Goal: Find specific page/section

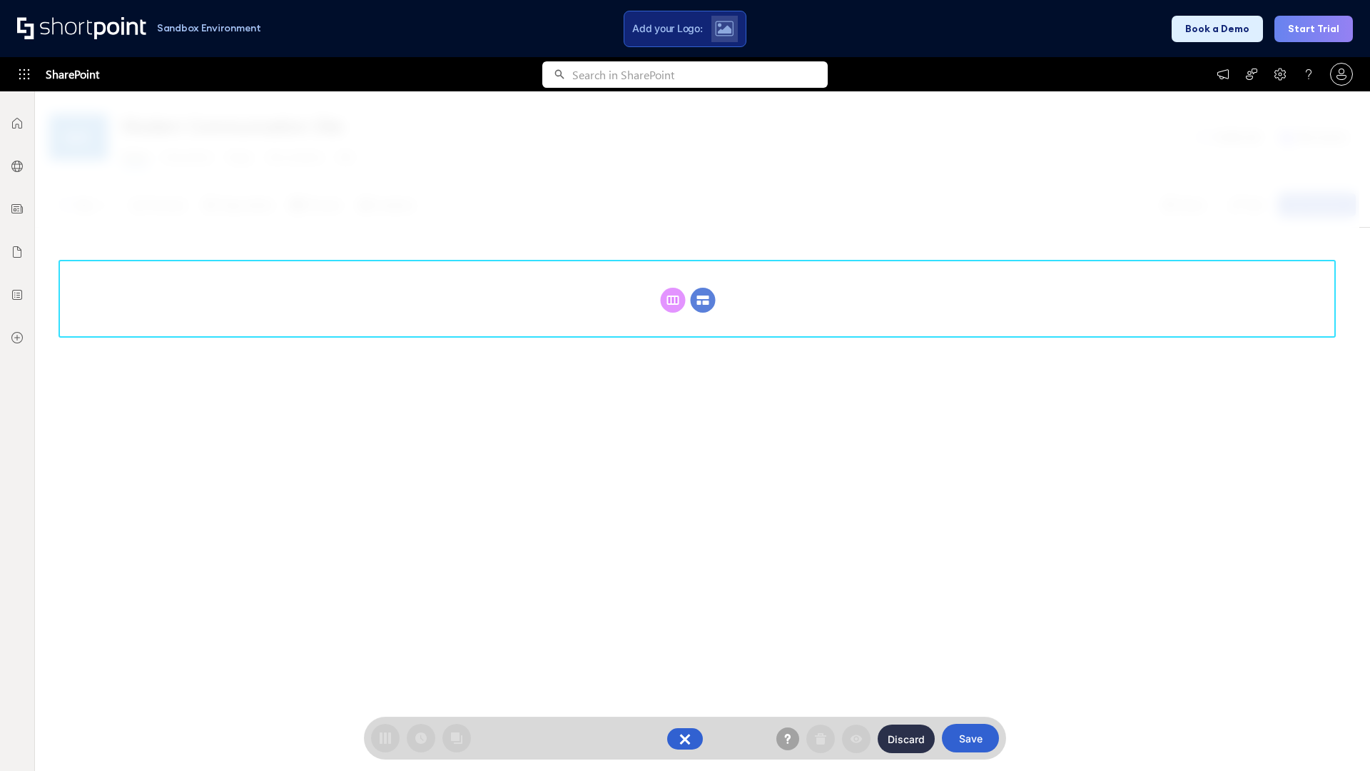
scroll to position [196, 0]
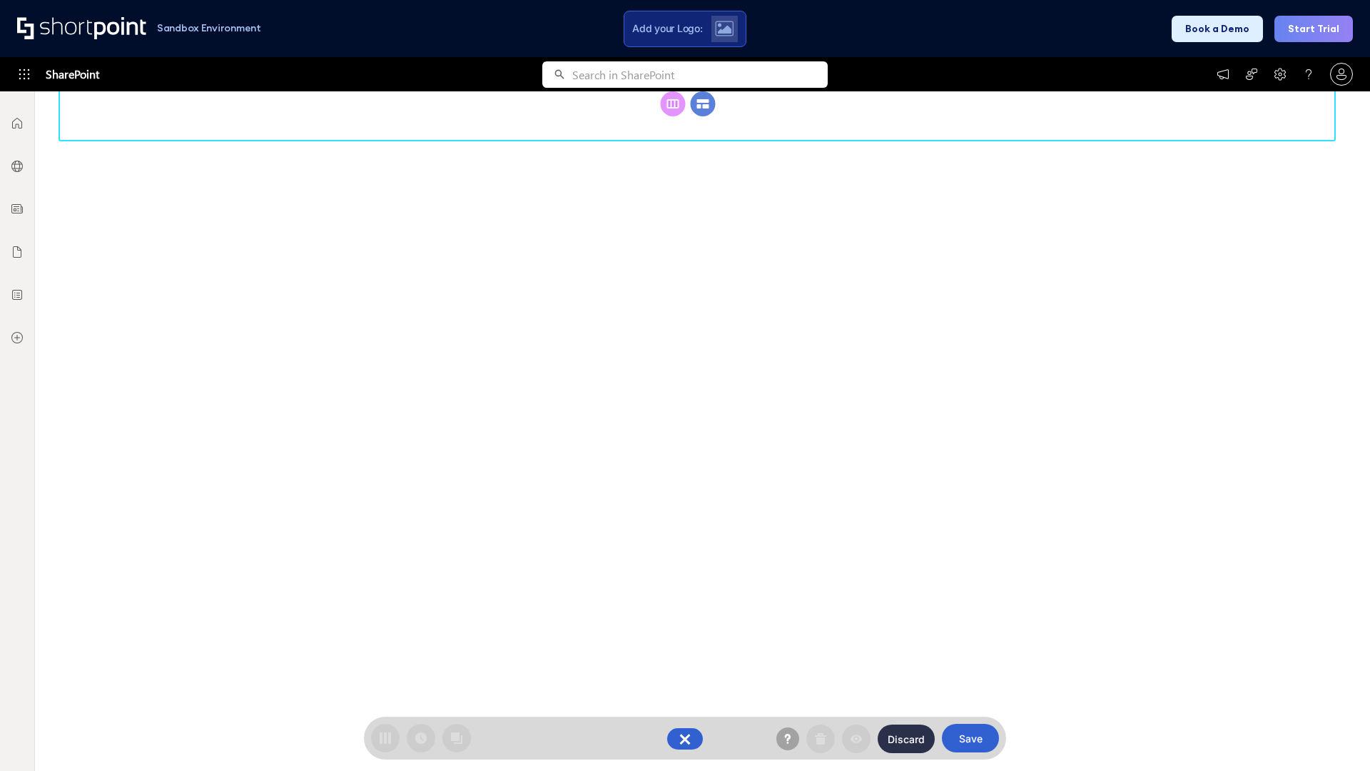
click at [703, 116] on circle at bounding box center [703, 103] width 25 height 25
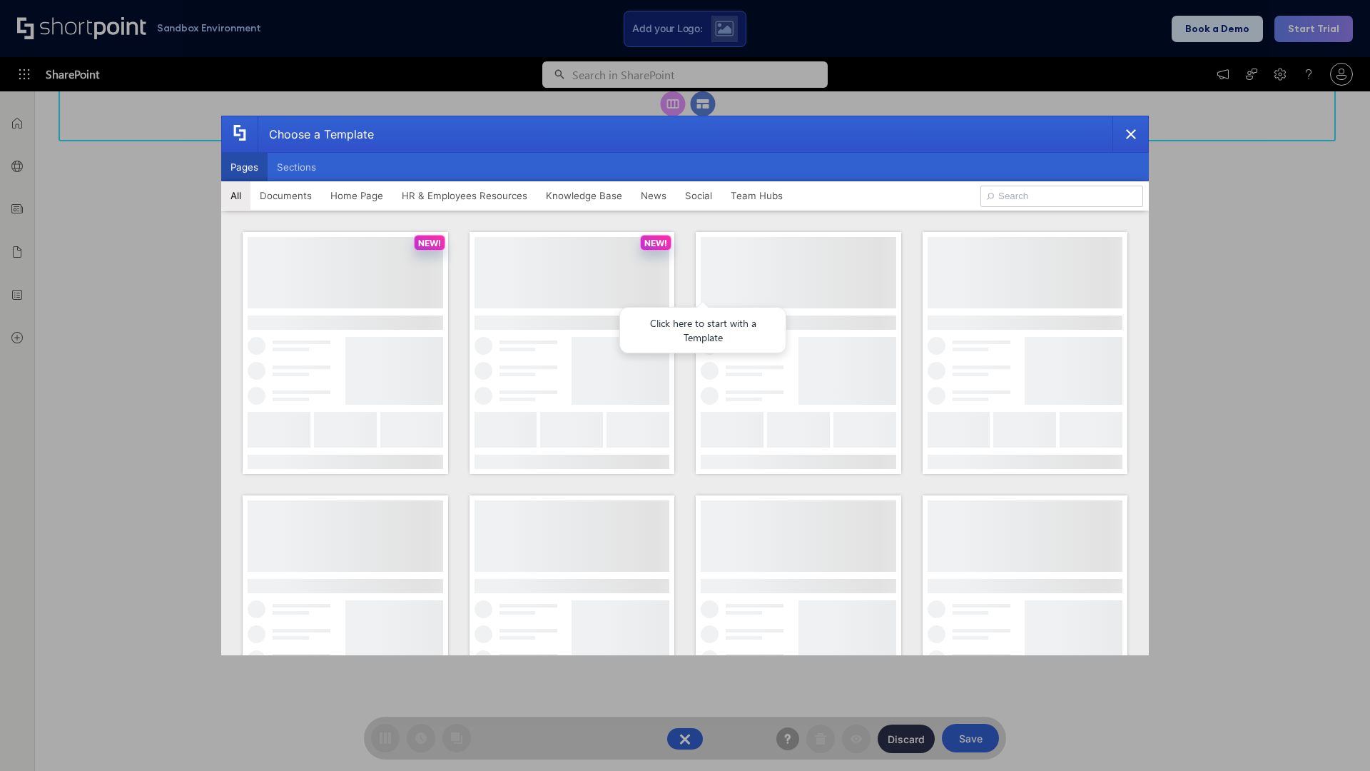
scroll to position [0, 0]
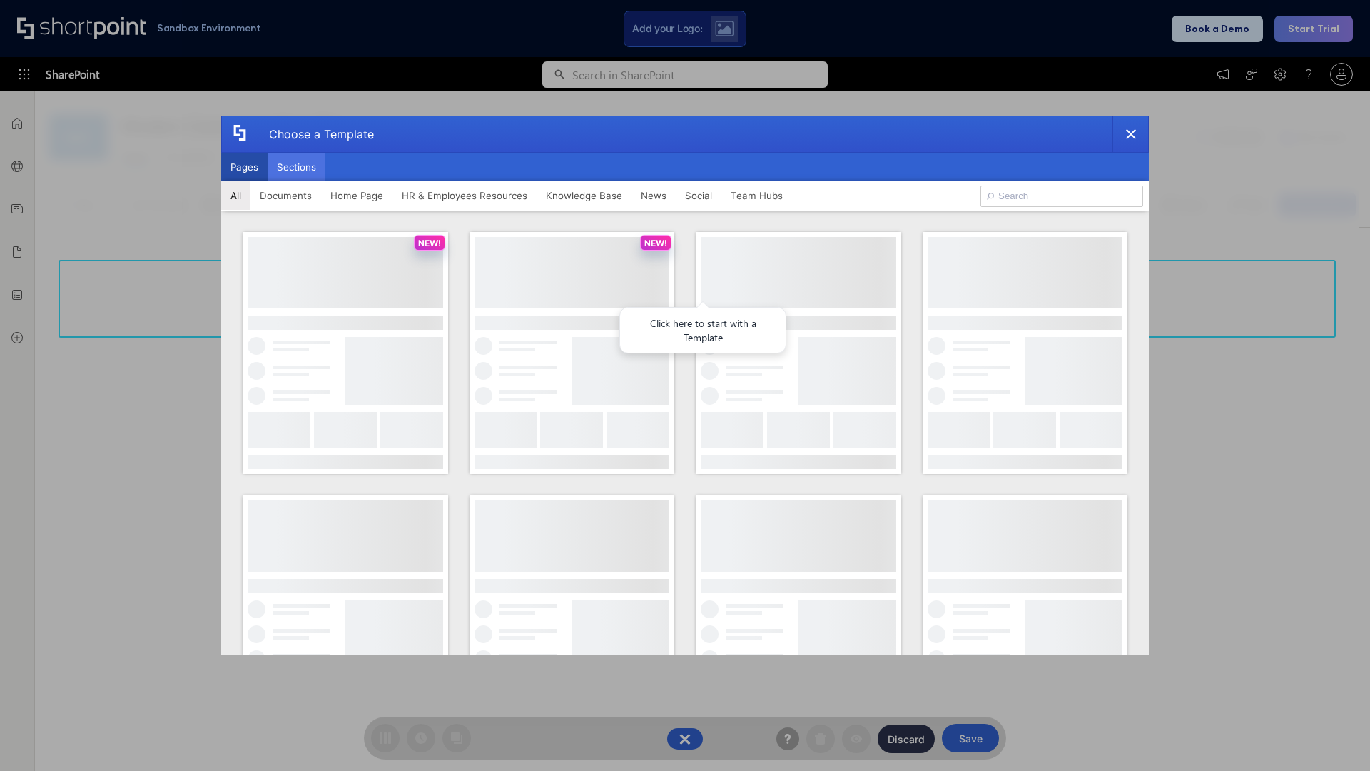
click at [296, 167] on button "Sections" at bounding box center [297, 167] width 58 height 29
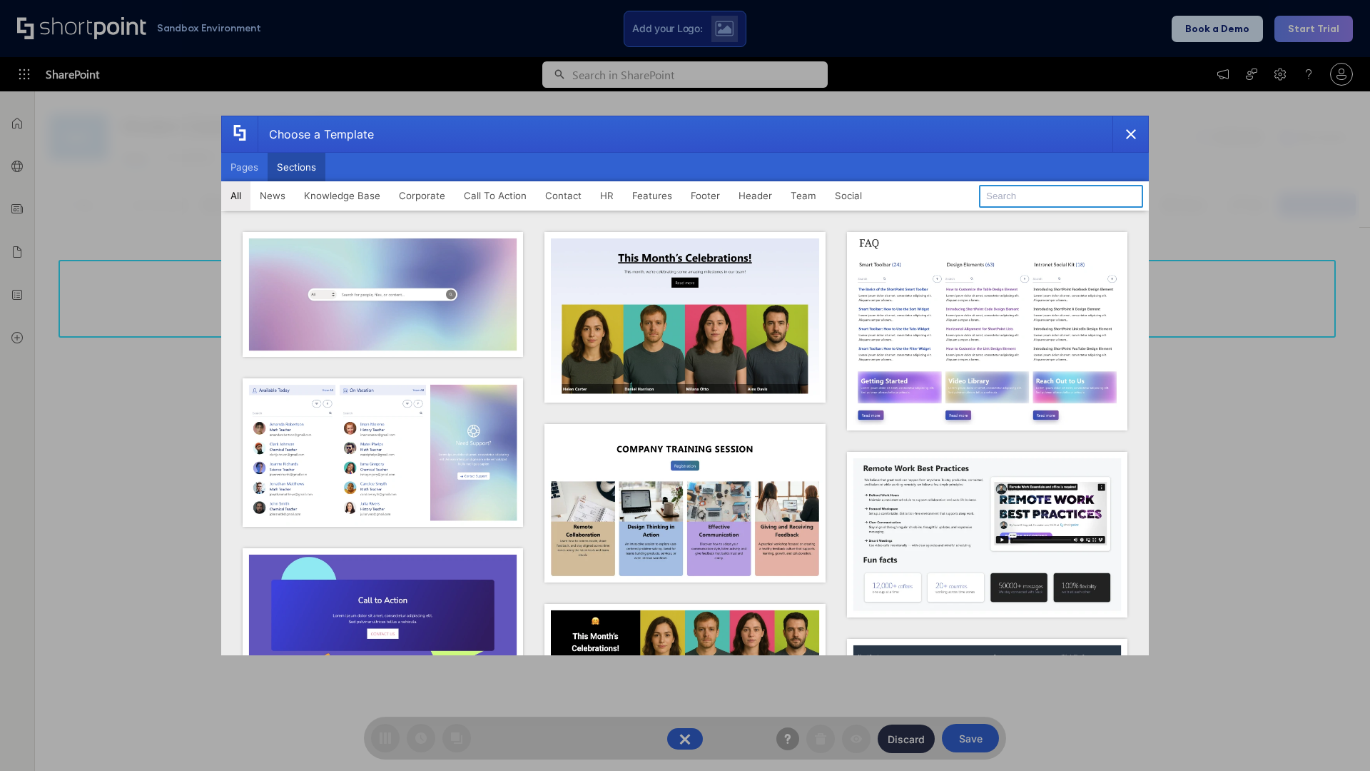
type input "Team Dashboard 1"
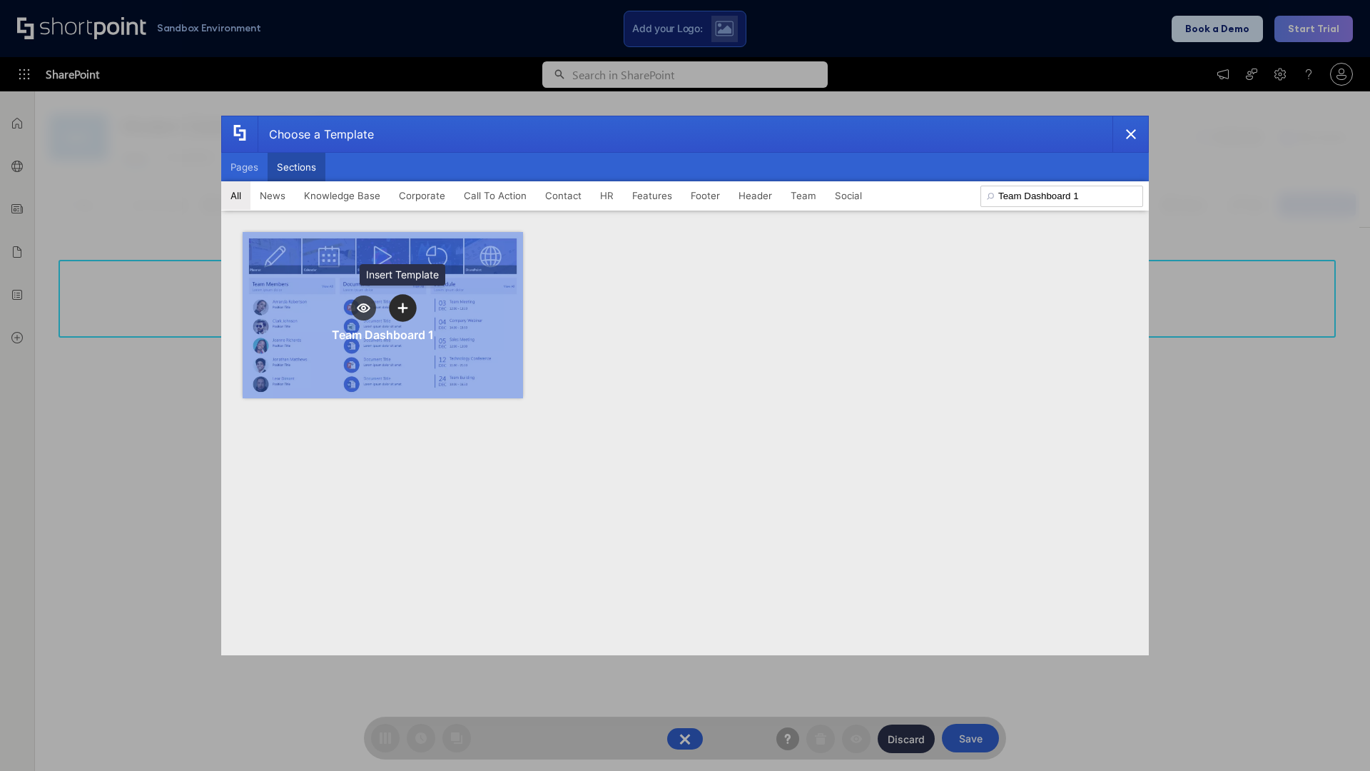
click at [402, 308] on icon "template selector" at bounding box center [402, 308] width 10 height 10
